Goal: Obtain resource: Download file/media

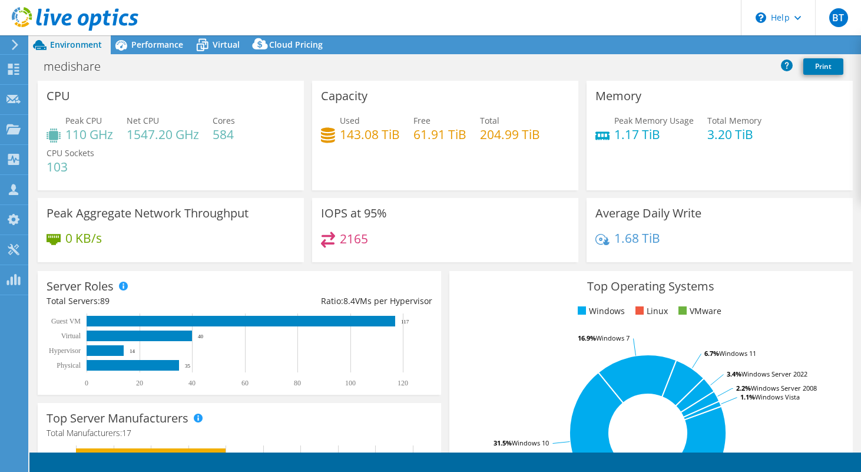
select select "USD"
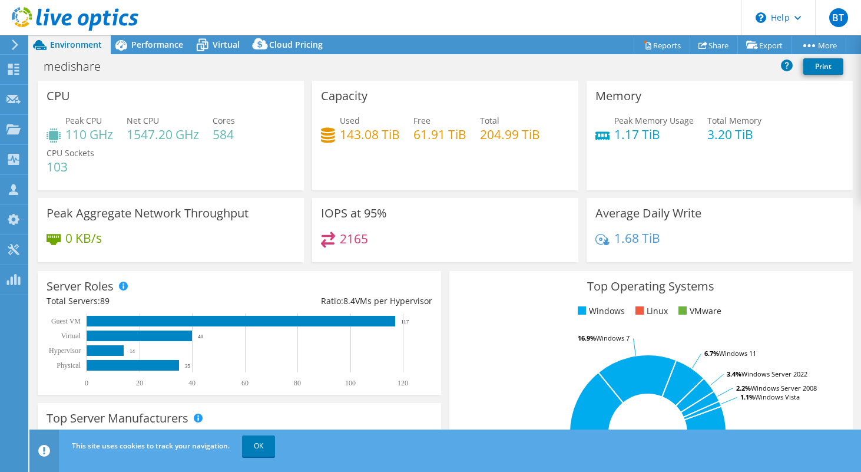
click at [37, 18] on use at bounding box center [75, 19] width 127 height 24
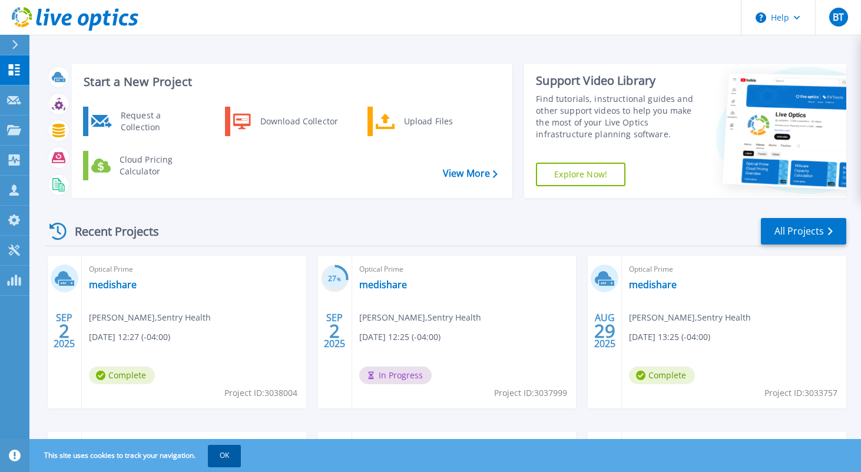
click at [232, 458] on button "OK" at bounding box center [224, 455] width 33 height 21
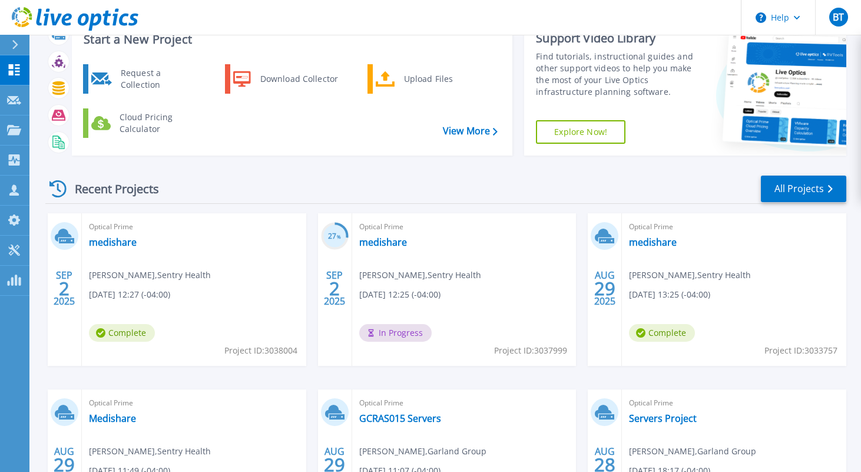
scroll to position [65, 0]
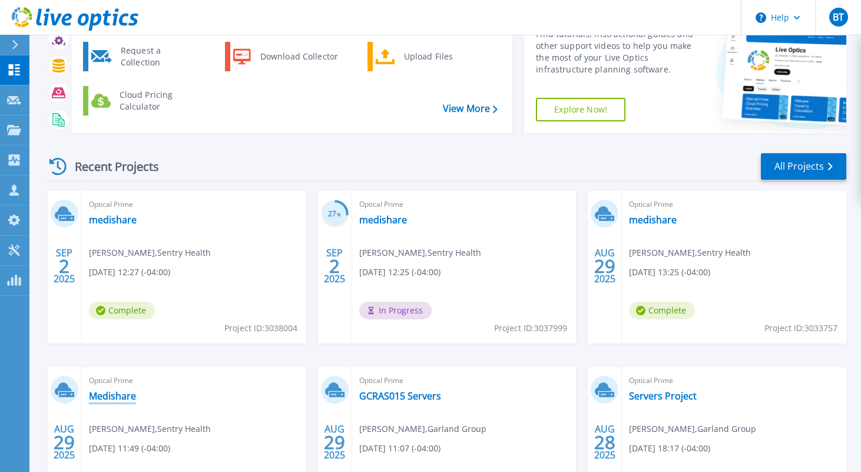
click at [99, 395] on link "Medishare" at bounding box center [112, 396] width 47 height 12
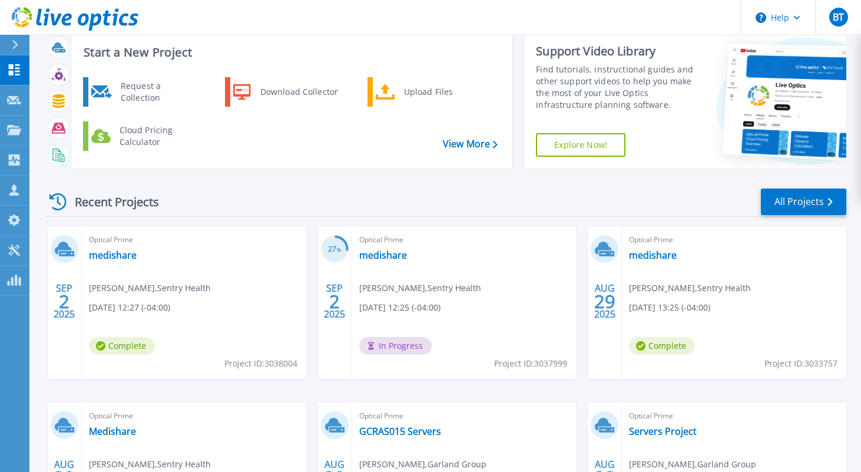
scroll to position [38, 0]
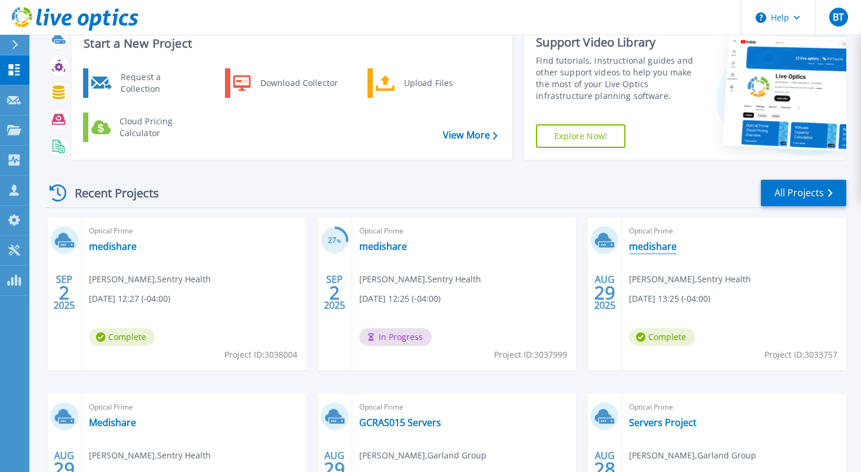
click at [647, 247] on link "medishare" at bounding box center [653, 246] width 48 height 12
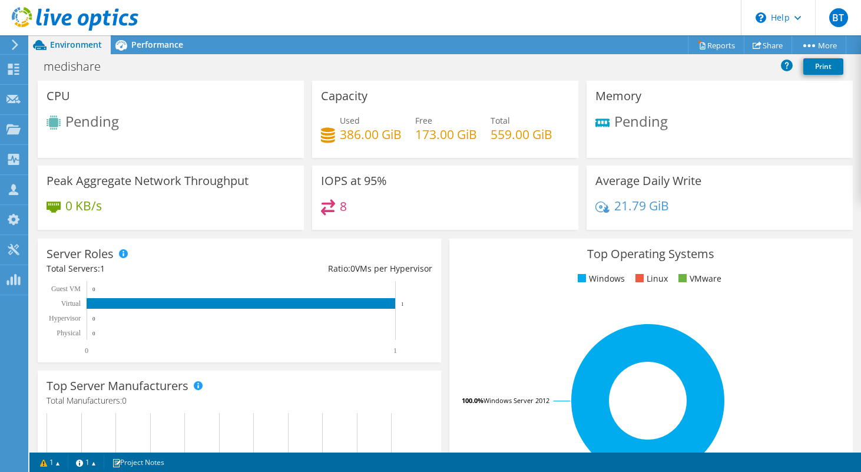
click at [151, 55] on div "medishare Print" at bounding box center [445, 66] width 832 height 22
click at [150, 49] on span "Performance" at bounding box center [157, 44] width 52 height 11
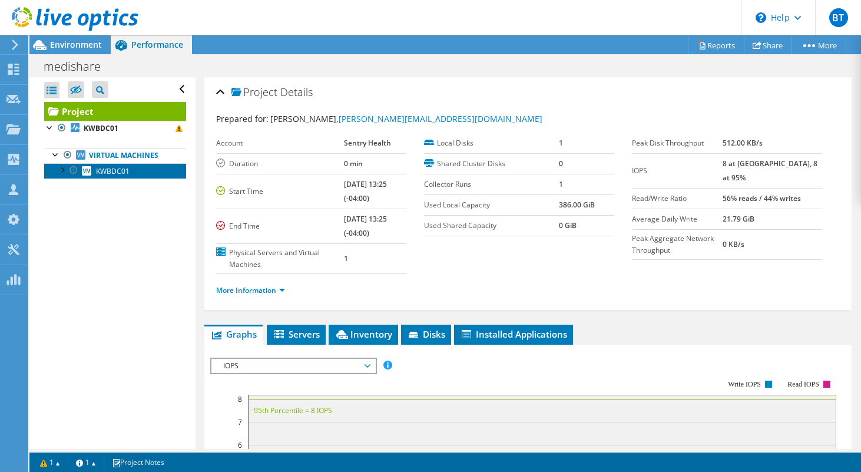
click at [99, 173] on span "KWBDC01" at bounding box center [113, 171] width 34 height 10
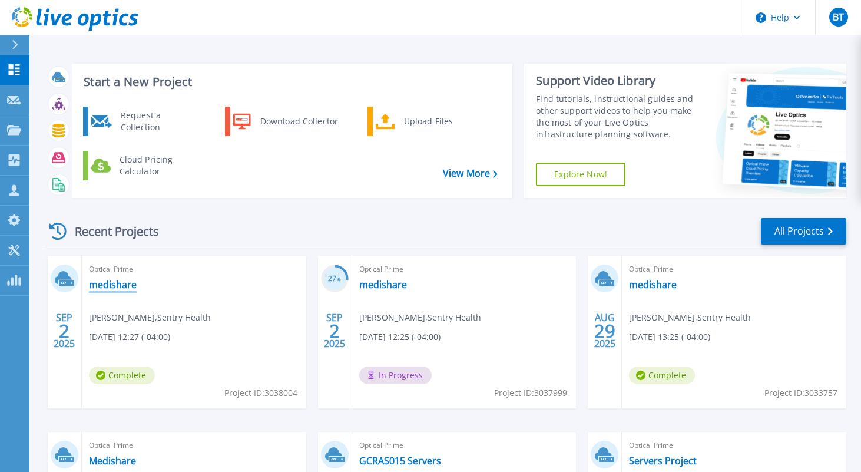
click at [111, 285] on link "medishare" at bounding box center [113, 285] width 48 height 12
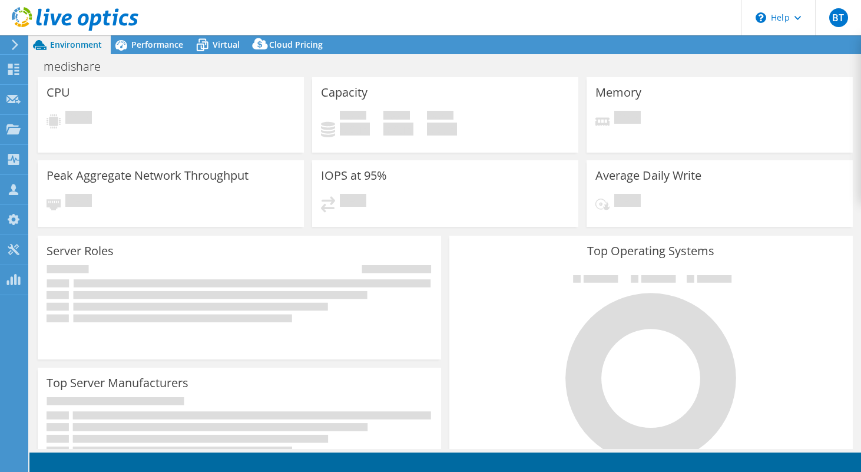
select select "USD"
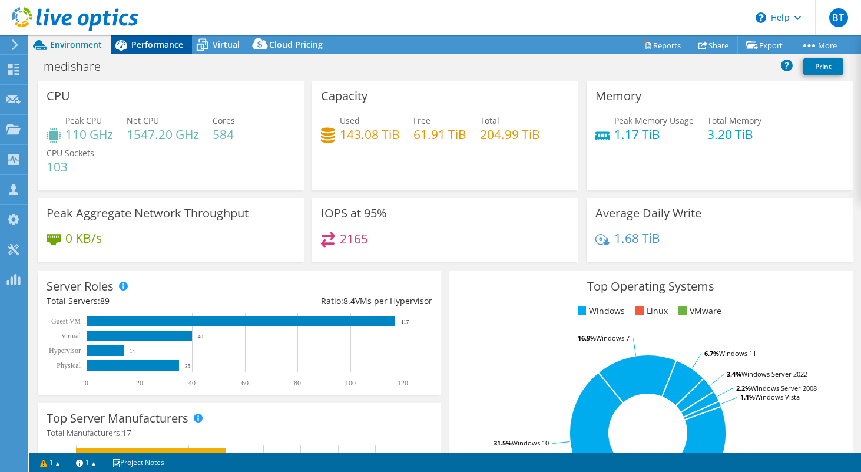
click at [151, 45] on span "Performance" at bounding box center [157, 44] width 52 height 11
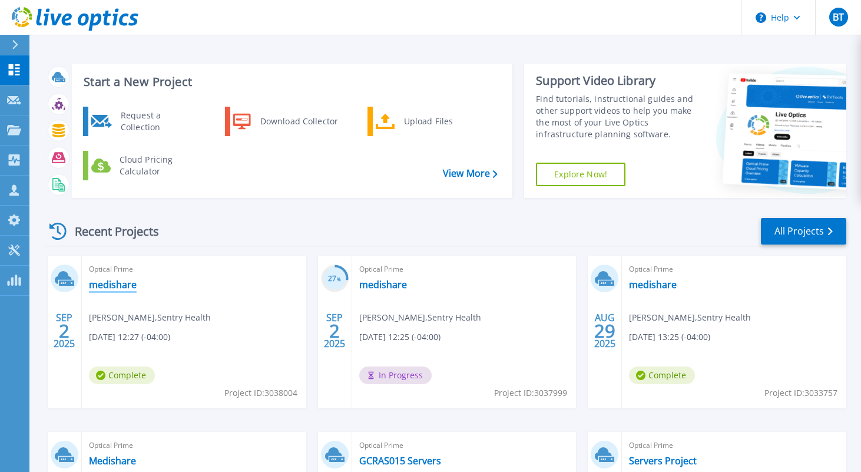
click at [115, 283] on link "medishare" at bounding box center [113, 285] width 48 height 12
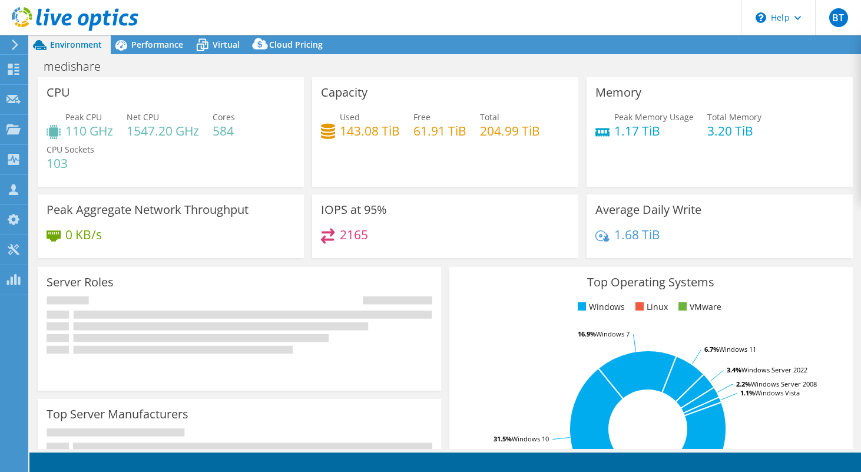
select select "USD"
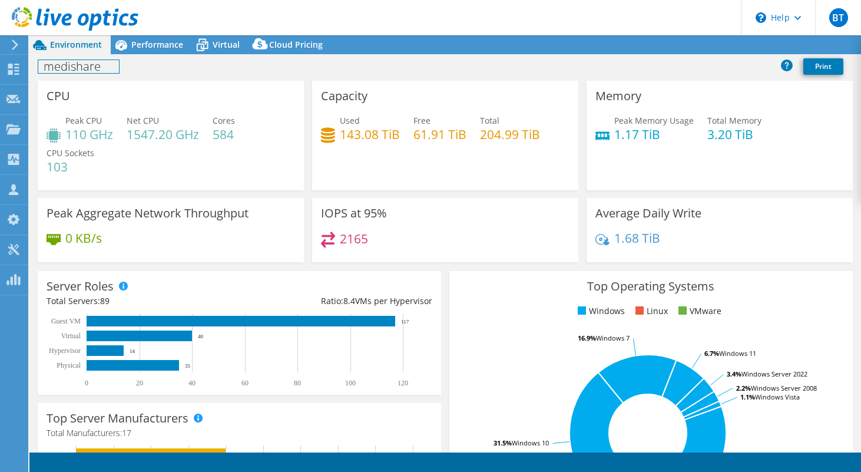
click at [144, 55] on div "medishare Print" at bounding box center [445, 67] width 832 height 27
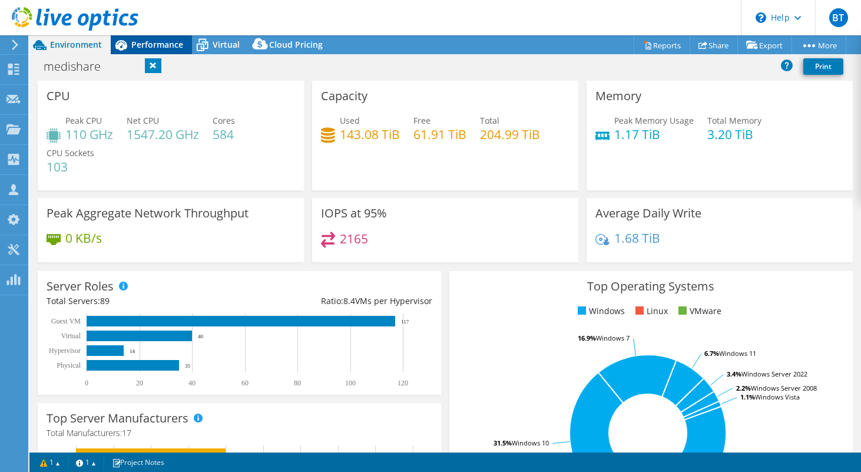
click at [142, 46] on span "Performance" at bounding box center [157, 44] width 52 height 11
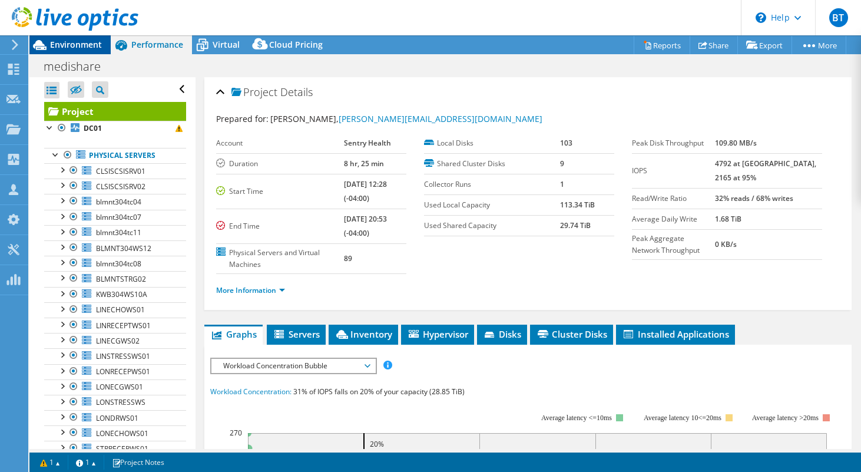
click at [90, 45] on span "Environment" at bounding box center [76, 44] width 52 height 11
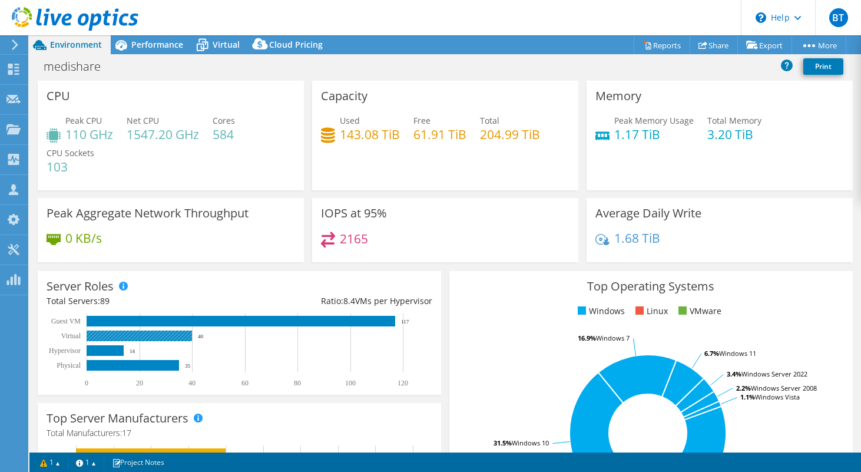
click at [109, 334] on rect at bounding box center [139, 336] width 105 height 11
click at [132, 37] on div at bounding box center [69, 19] width 138 height 39
click at [132, 46] on span "Performance" at bounding box center [157, 44] width 52 height 11
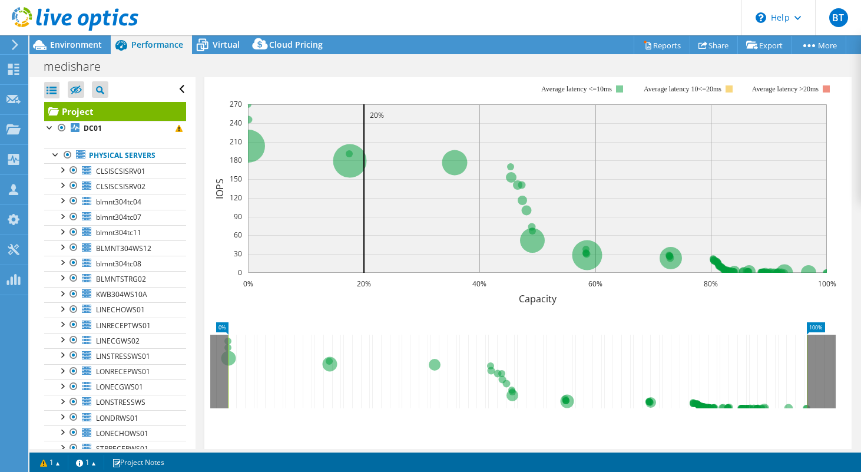
scroll to position [424, 0]
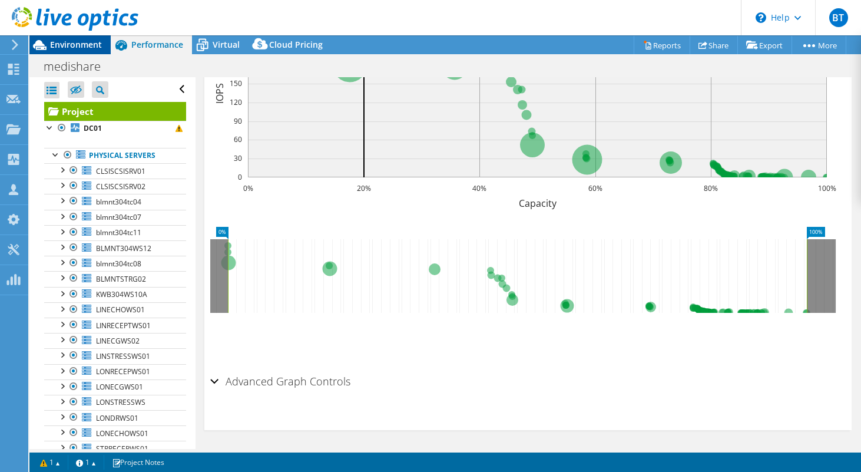
click at [63, 48] on span "Environment" at bounding box center [76, 44] width 52 height 11
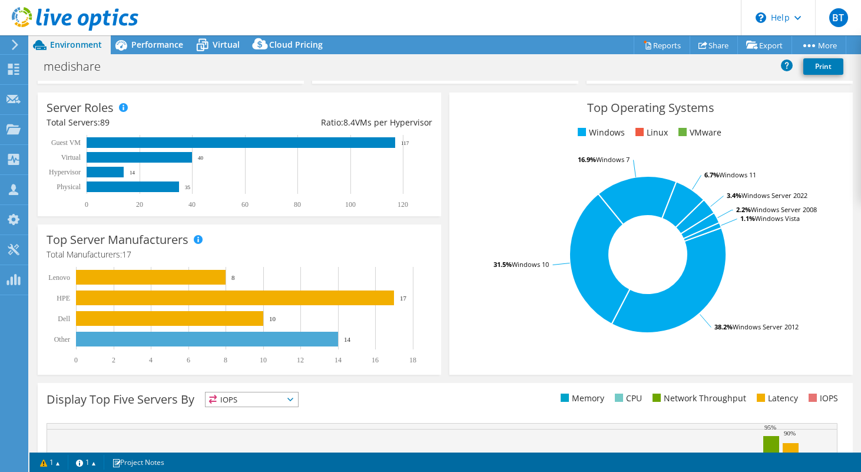
scroll to position [177, 0]
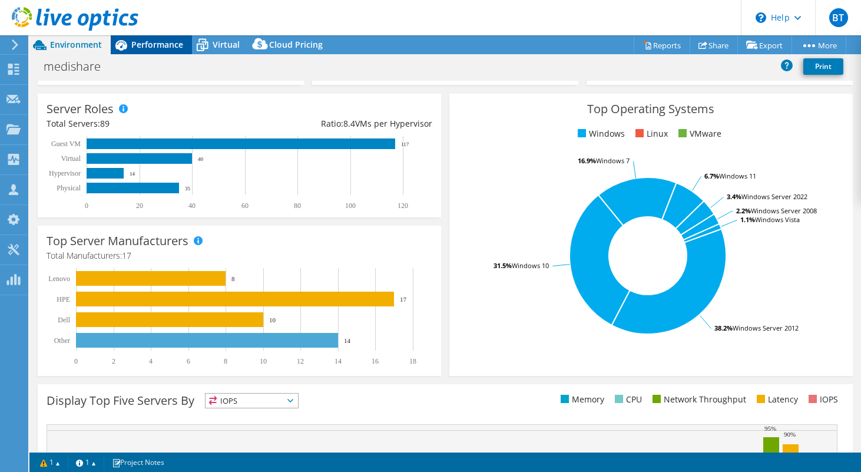
click at [154, 46] on span "Performance" at bounding box center [157, 44] width 52 height 11
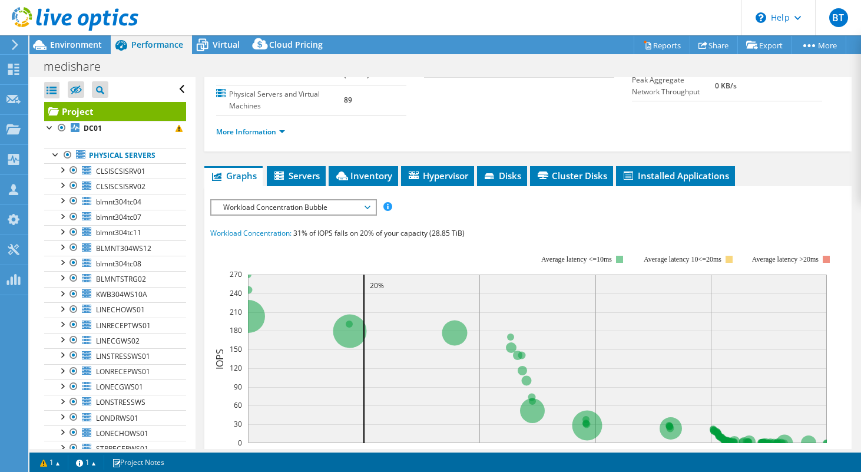
scroll to position [0, 0]
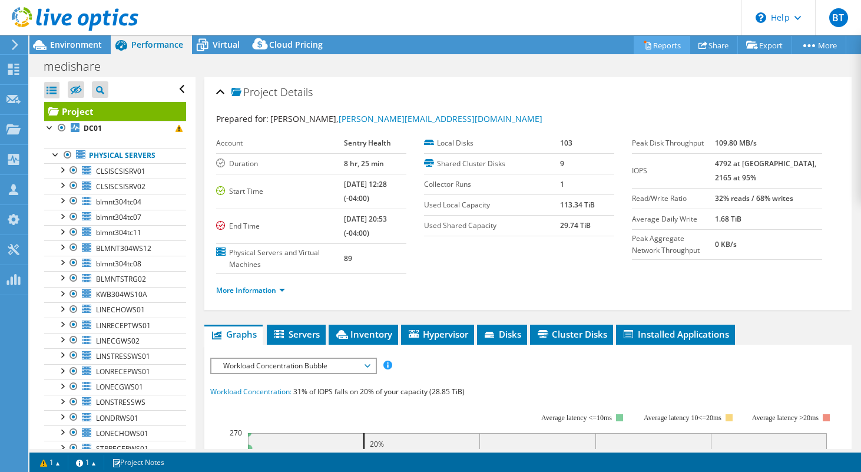
click at [656, 47] on link "Reports" at bounding box center [662, 45] width 57 height 18
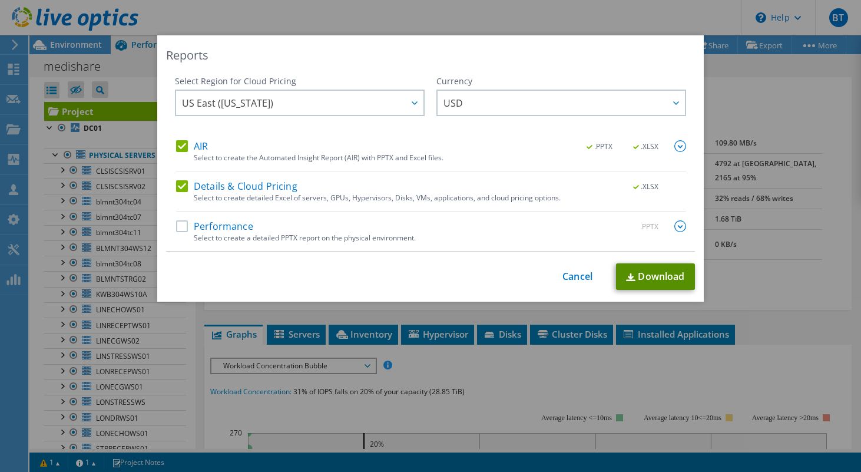
click at [646, 274] on link "Download" at bounding box center [655, 276] width 79 height 27
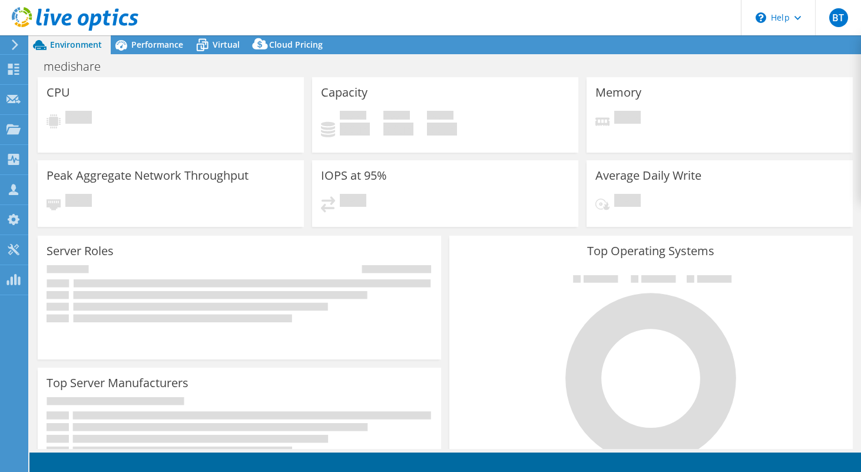
select select "USD"
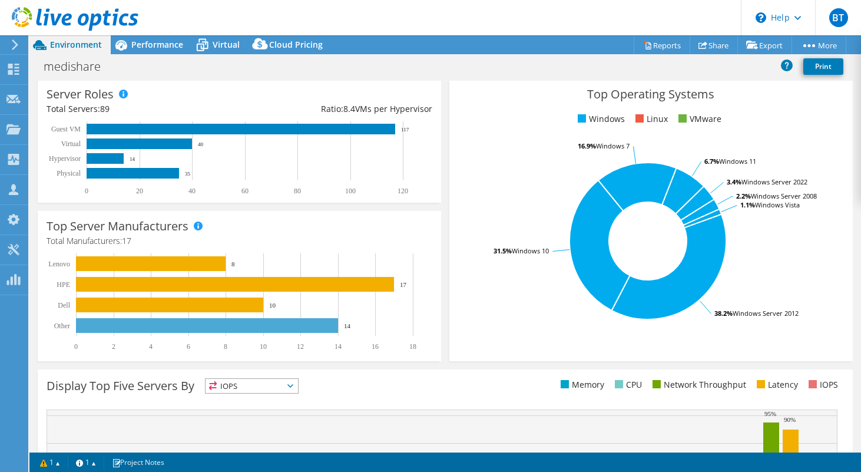
scroll to position [198, 0]
